Goal: Find specific fact: Find specific fact

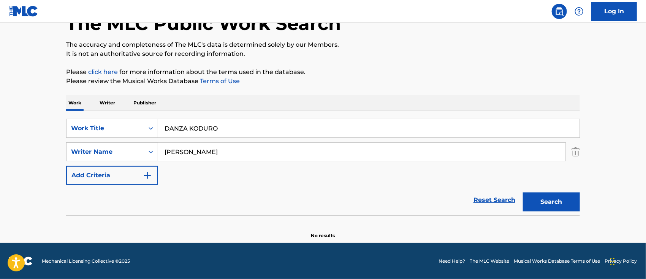
type input "DANZA KODURO"
click at [555, 199] on button "Search" at bounding box center [551, 202] width 57 height 19
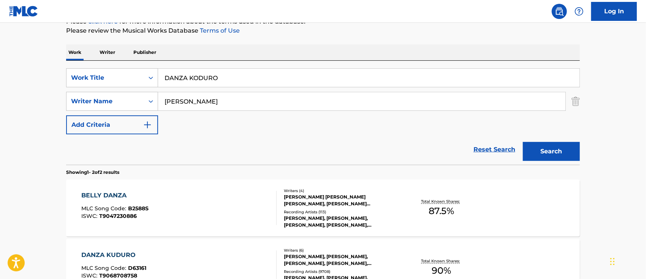
scroll to position [152, 0]
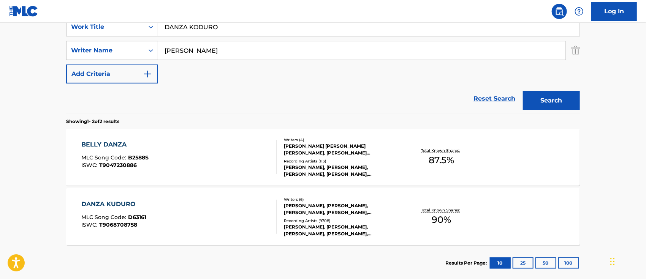
click at [218, 229] on div "DANZA KUDURO MLC Song Code : D63161 ISWC : T9068708758" at bounding box center [179, 217] width 195 height 34
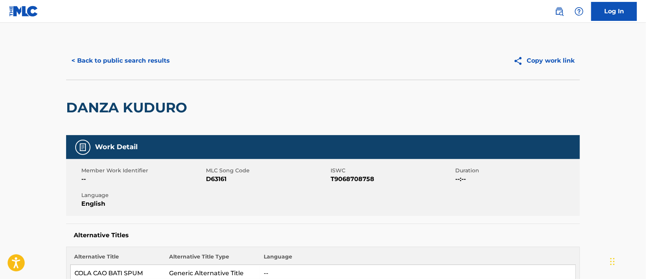
click at [219, 178] on span "D63161" at bounding box center [267, 179] width 123 height 9
copy span "D63161"
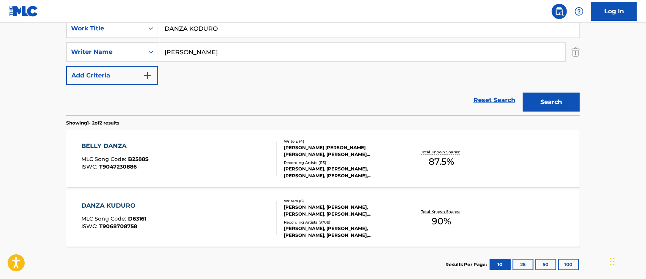
scroll to position [49, 0]
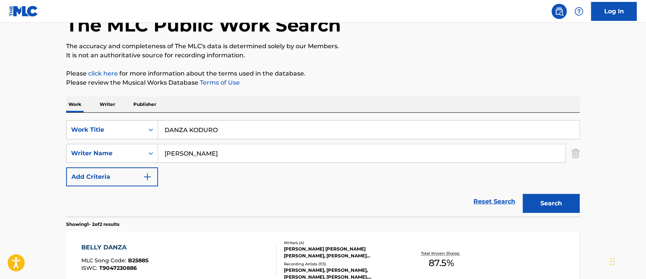
click at [65, 130] on div "The MLC Public Work Search The accuracy and completeness of The MLC's data is d…" at bounding box center [323, 188] width 532 height 391
paste input "OBLA RODILLA"
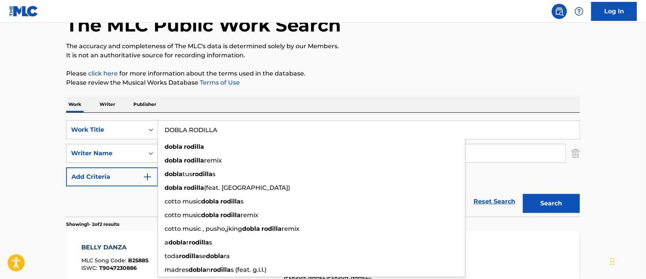
type input "DOBLA RODILLA"
click at [570, 199] on button "Search" at bounding box center [551, 203] width 57 height 19
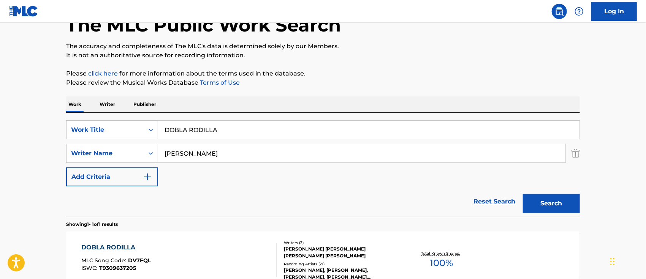
scroll to position [134, 0]
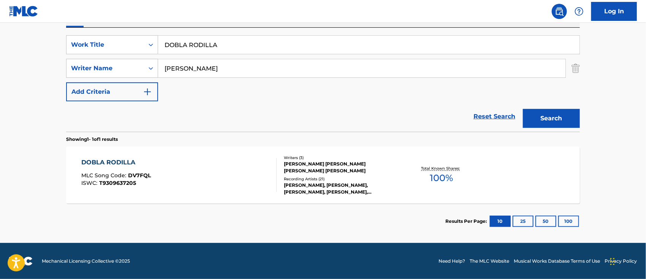
click at [213, 176] on div "DOBLA RODILLA MLC Song Code : DV7FQL ISWC : T9309637205" at bounding box center [179, 175] width 195 height 34
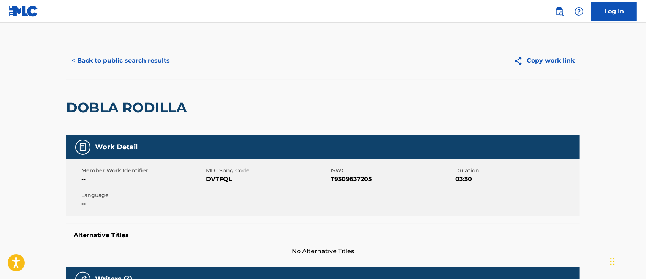
click at [213, 180] on span "DV7FQL" at bounding box center [267, 179] width 123 height 9
click at [213, 179] on span "DV7FQL" at bounding box center [267, 179] width 123 height 9
copy span "DV7FQL"
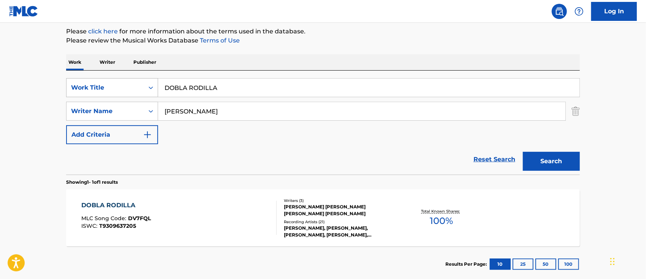
drag, startPoint x: 196, startPoint y: 87, endPoint x: 70, endPoint y: 87, distance: 126.1
click at [82, 87] on div "SearchWithCriteria781ad7ad-6d3c-4fd3-a614-03eaae417d54 Work Title DOBLA RODILLA" at bounding box center [323, 87] width 514 height 19
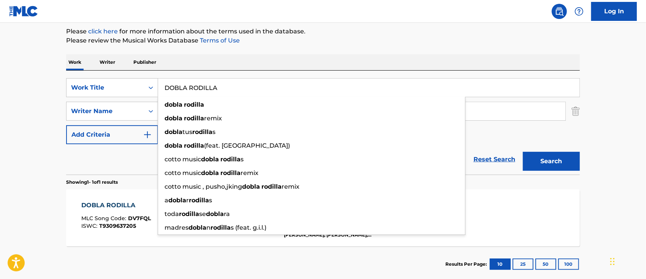
paste input "HOOK"
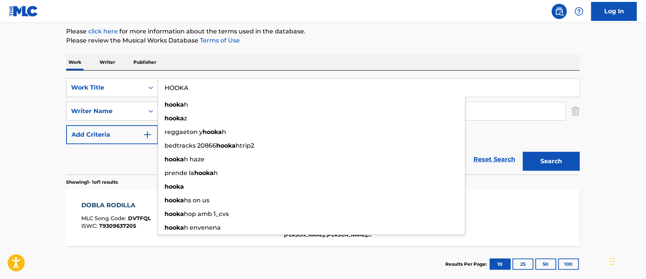
type input "HOOKA"
click at [70, 131] on button "Add Criteria" at bounding box center [112, 134] width 92 height 19
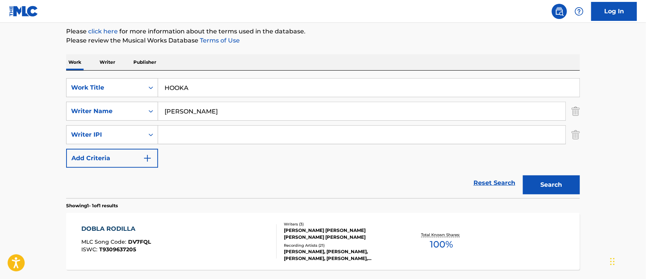
click at [546, 190] on button "Search" at bounding box center [551, 184] width 57 height 19
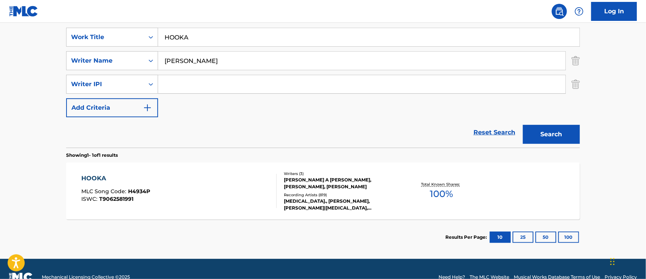
click at [188, 184] on div "HOOKA MLC Song Code : H4934P ISWC : T9062581991" at bounding box center [179, 191] width 195 height 34
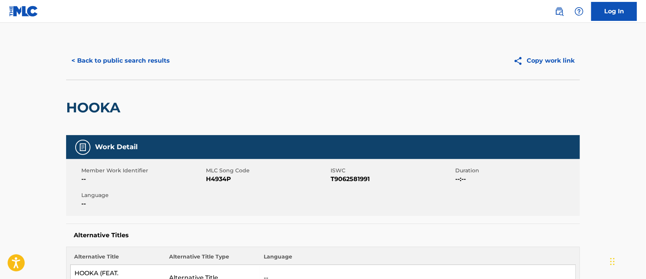
click at [220, 178] on span "H4934P" at bounding box center [267, 179] width 123 height 9
copy span "H4934P"
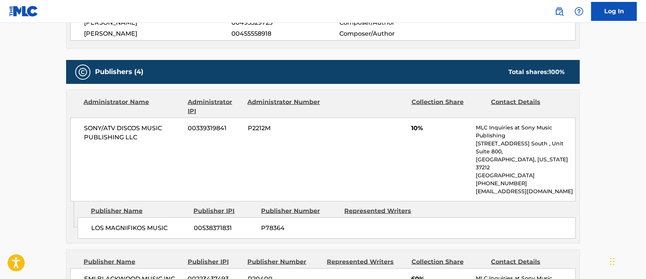
scroll to position [405, 0]
